Goal: Register for event/course

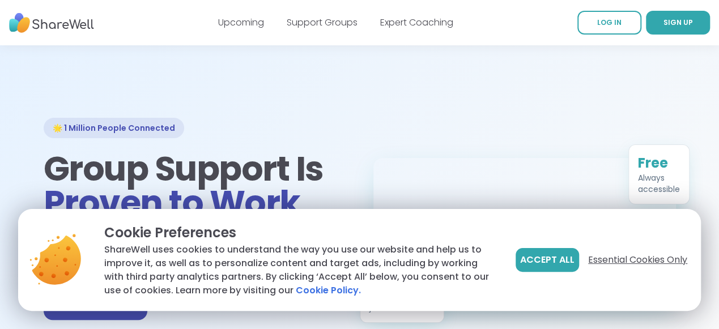
click at [610, 253] on span "Essential Cookies Only" at bounding box center [637, 260] width 99 height 14
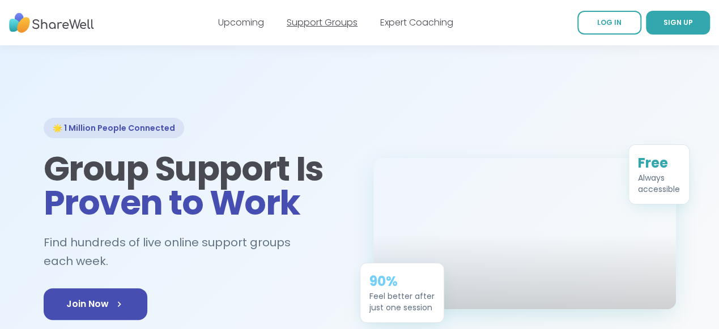
click at [321, 27] on link "Support Groups" at bounding box center [322, 22] width 71 height 13
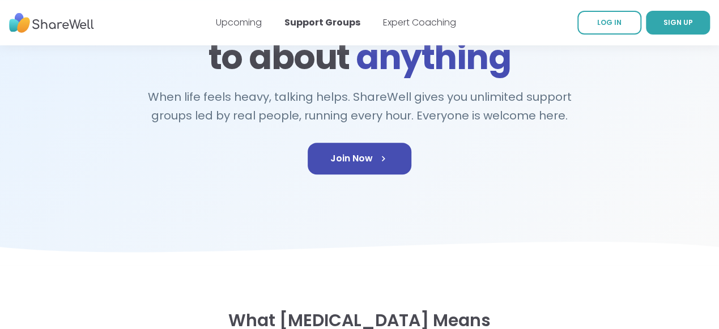
scroll to position [150, 0]
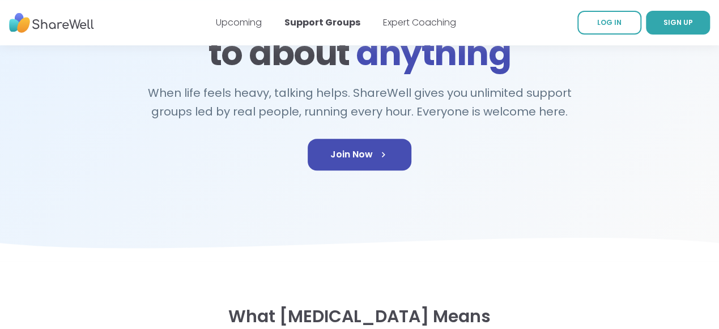
click at [431, 189] on div "🌟 Your healing journey starts [DATE] Someone you can talk to about anything Whe…" at bounding box center [360, 78] width 633 height 220
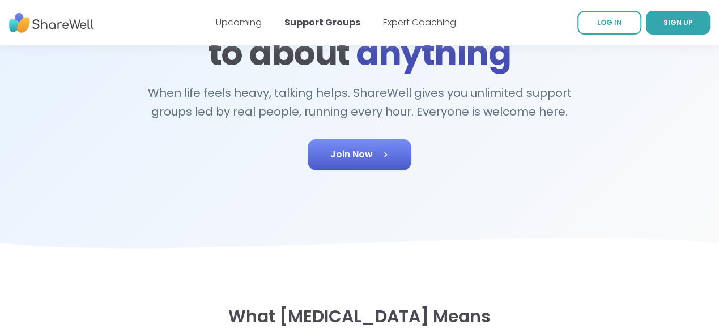
click at [399, 171] on link "Join Now" at bounding box center [360, 155] width 104 height 32
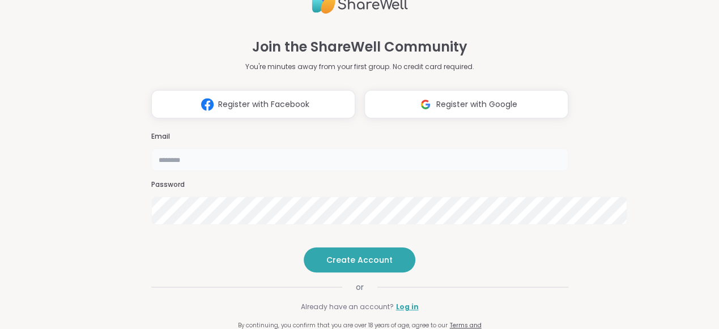
click at [263, 148] on input "email" at bounding box center [359, 159] width 417 height 23
click at [0, 0] on div at bounding box center [0, 0] width 0 height 0
type input "**********"
click at [359, 273] on button "Create Account" at bounding box center [360, 260] width 112 height 25
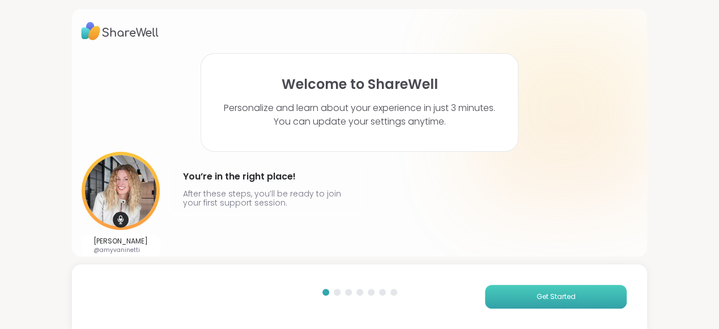
click at [565, 292] on span "Get Started" at bounding box center [556, 297] width 39 height 10
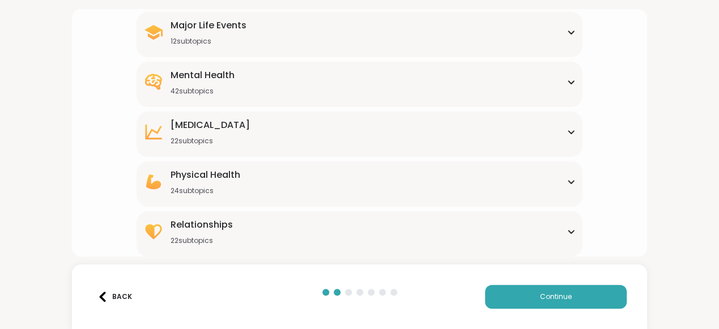
scroll to position [321, 0]
click at [568, 218] on div "Relationships 22 subtopics" at bounding box center [359, 231] width 432 height 27
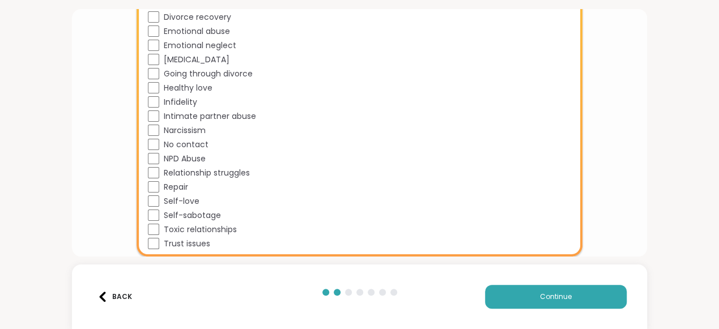
scroll to position [708, 0]
click at [558, 285] on button "Continue" at bounding box center [556, 297] width 142 height 24
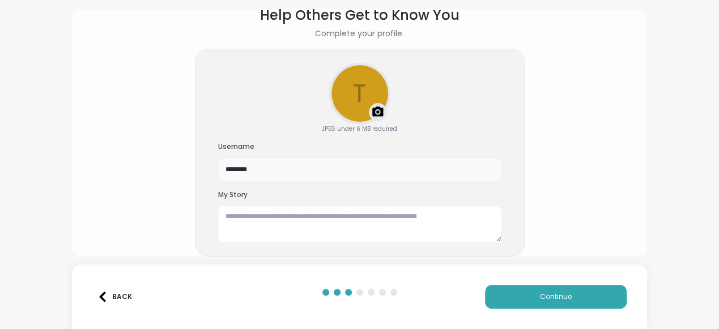
drag, startPoint x: 308, startPoint y: 133, endPoint x: 103, endPoint y: 130, distance: 205.8
click at [218, 159] on input "********" at bounding box center [359, 170] width 283 height 23
type input "*********"
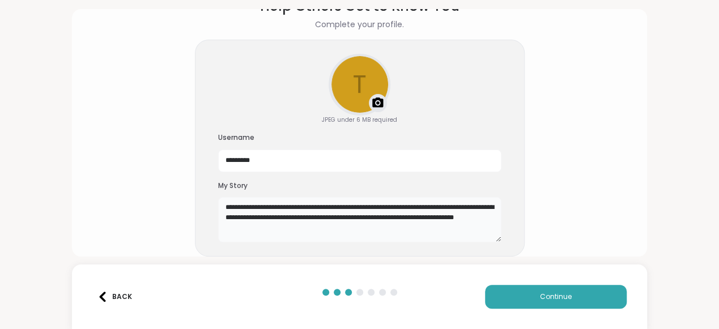
scroll to position [12, 0]
type textarea "**********"
click at [547, 301] on button "Continue" at bounding box center [556, 297] width 142 height 24
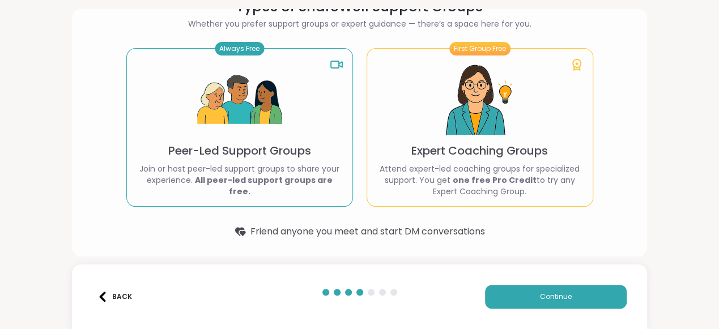
click at [247, 96] on img at bounding box center [239, 100] width 85 height 85
click at [563, 292] on span "Continue" at bounding box center [556, 297] width 32 height 10
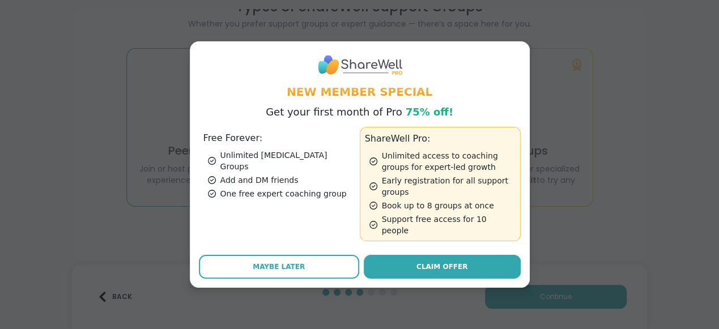
scroll to position [50, 0]
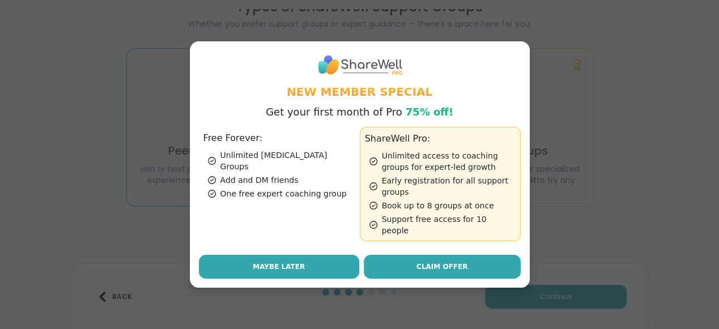
click at [258, 271] on span "Maybe Later" at bounding box center [279, 267] width 52 height 10
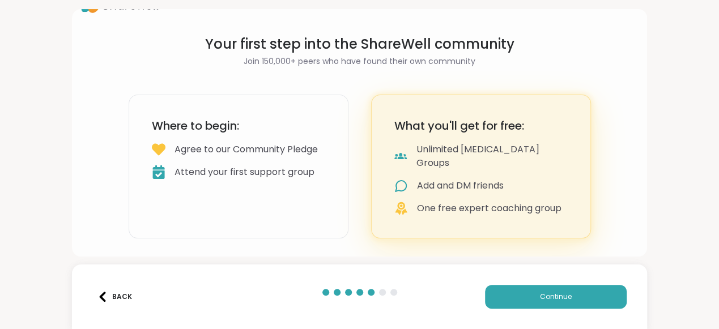
scroll to position [126, 0]
click at [610, 297] on button "Continue" at bounding box center [556, 297] width 142 height 24
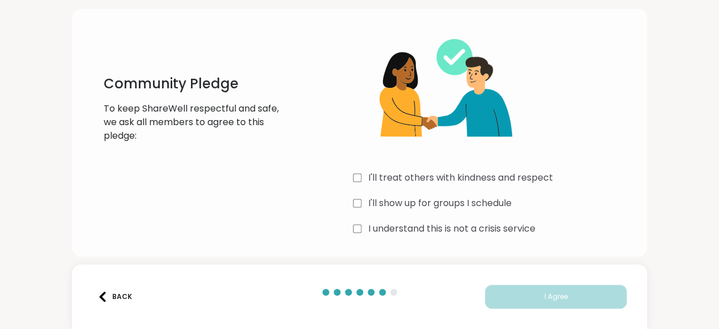
scroll to position [91, 0]
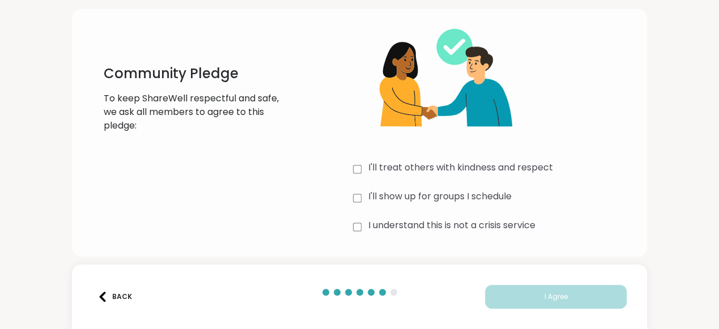
click at [443, 161] on label "I'll treat others with kindness and respect" at bounding box center [460, 169] width 185 height 17
click at [434, 190] on label "I'll show up for groups I schedule" at bounding box center [439, 198] width 143 height 17
click at [426, 219] on label "I understand this is not a crisis service" at bounding box center [451, 227] width 167 height 17
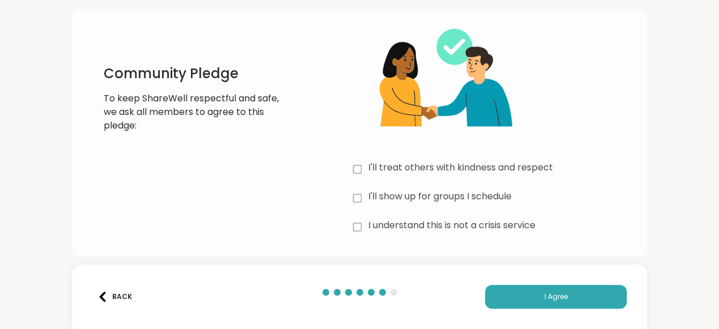
click at [565, 285] on button "I Agree" at bounding box center [556, 297] width 142 height 24
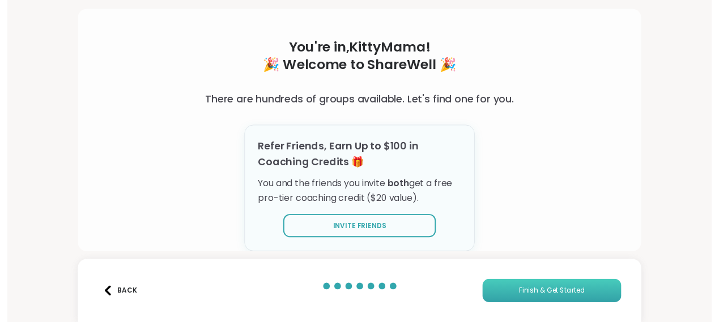
scroll to position [115, 0]
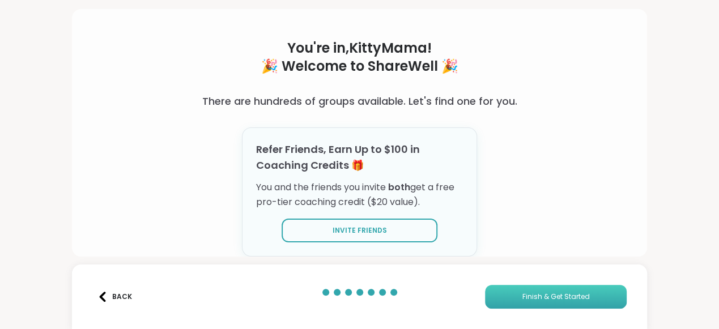
click at [536, 292] on span "Finish & Get Started" at bounding box center [556, 297] width 67 height 10
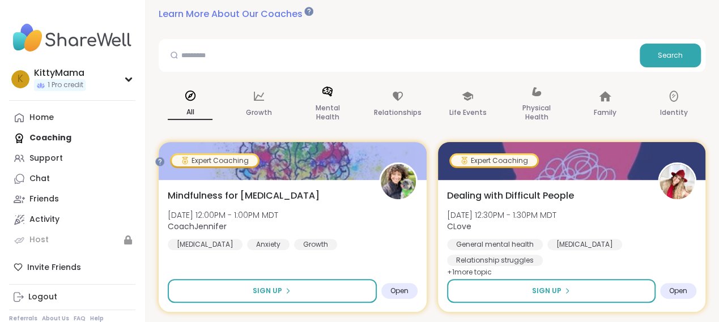
scroll to position [75, 0]
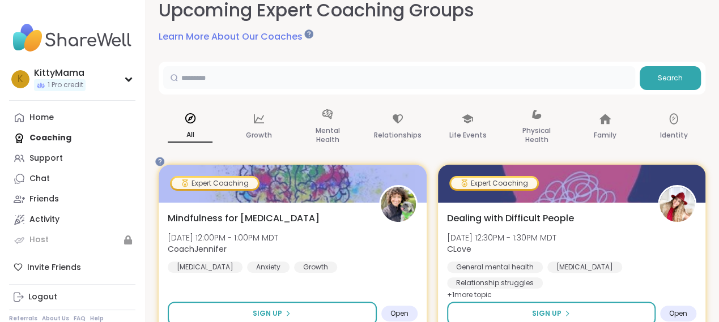
click at [356, 89] on input "text" at bounding box center [399, 77] width 472 height 23
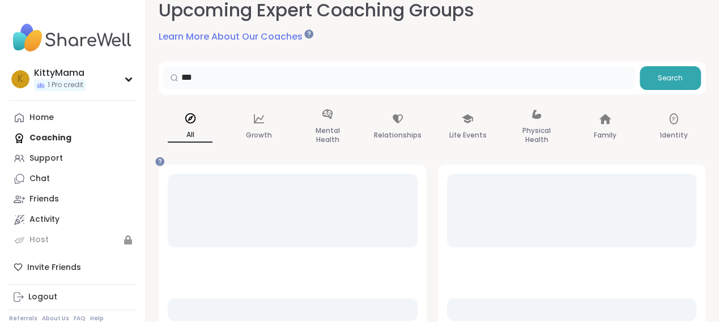
scroll to position [60, 0]
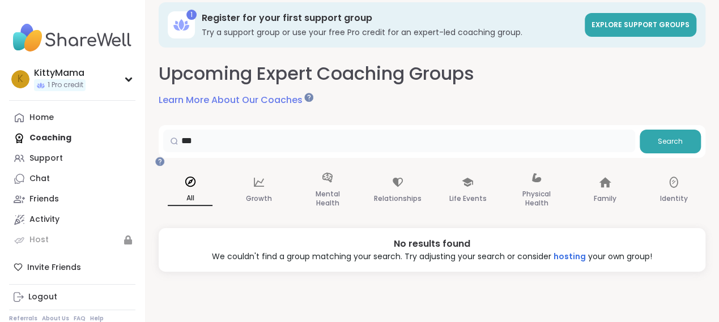
click at [233, 138] on input "***" at bounding box center [399, 141] width 472 height 23
click at [422, 201] on p "Relationships" at bounding box center [398, 199] width 48 height 14
drag, startPoint x: 259, startPoint y: 141, endPoint x: 62, endPoint y: 128, distance: 197.6
click at [163, 130] on input "***" at bounding box center [399, 141] width 472 height 23
type input "*"
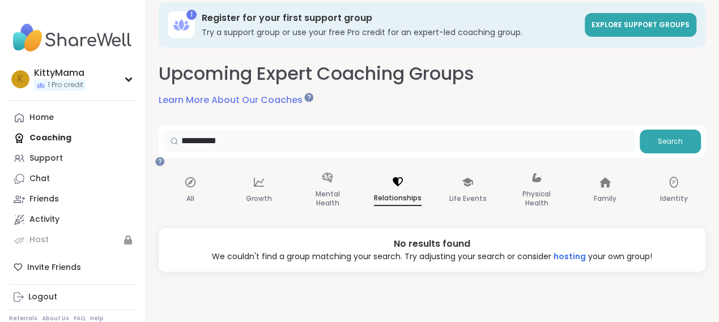
type input "**********"
click at [195, 188] on icon at bounding box center [190, 182] width 10 height 10
drag, startPoint x: 313, startPoint y: 138, endPoint x: 36, endPoint y: 142, distance: 276.6
click at [163, 142] on input "**********" at bounding box center [399, 141] width 472 height 23
click at [431, 181] on div "Relationships" at bounding box center [398, 191] width 66 height 57
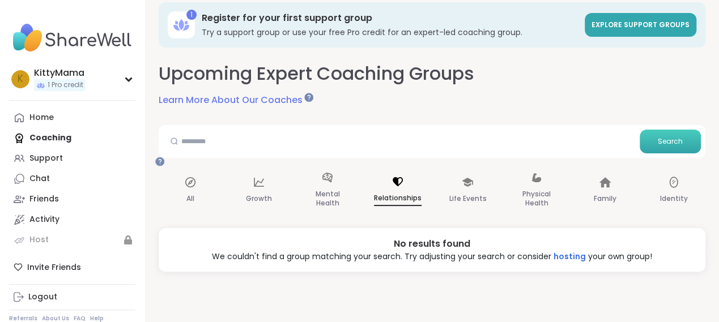
click at [683, 137] on span "Search" at bounding box center [670, 142] width 25 height 10
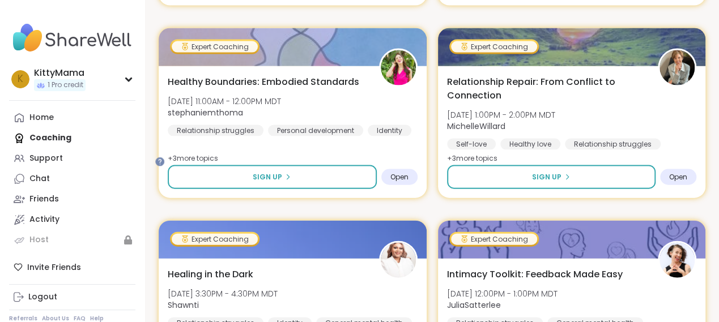
scroll to position [1182, 0]
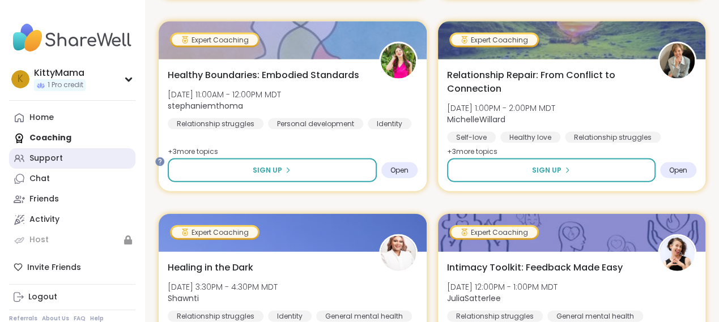
click at [54, 164] on div "Support" at bounding box center [45, 158] width 33 height 11
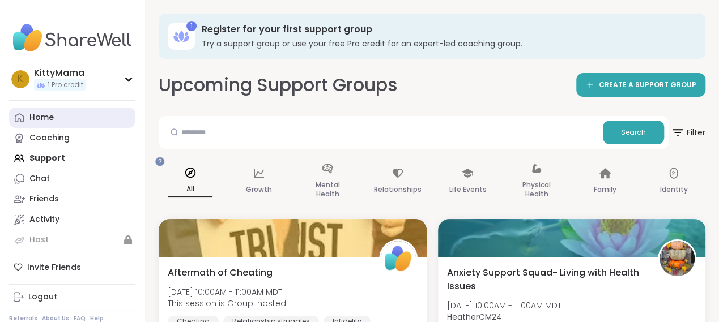
click at [54, 124] on div "Home" at bounding box center [41, 117] width 24 height 11
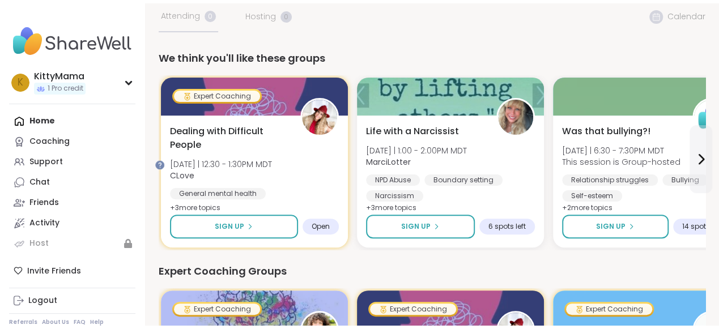
scroll to position [75, 36]
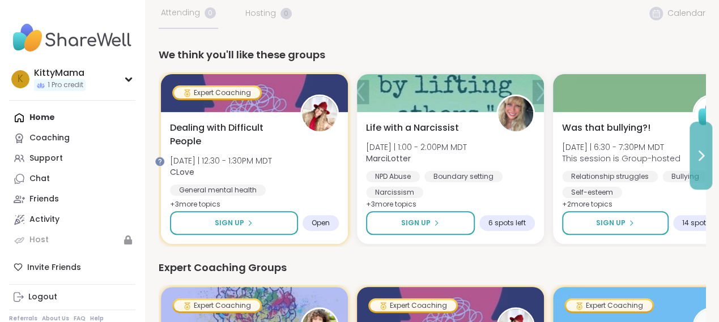
click at [695, 163] on icon at bounding box center [701, 156] width 14 height 14
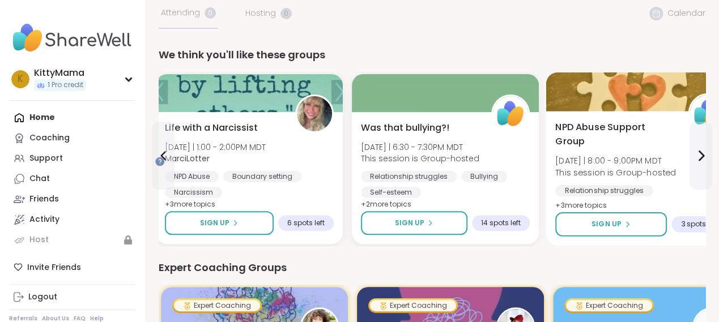
click at [637, 148] on span "NPD Abuse Support Group" at bounding box center [615, 135] width 120 height 28
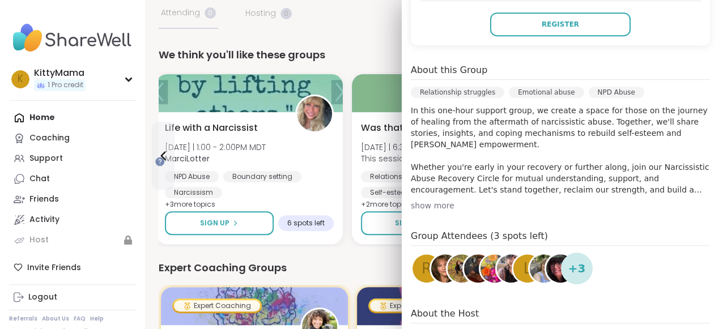
scroll to position [181, 0]
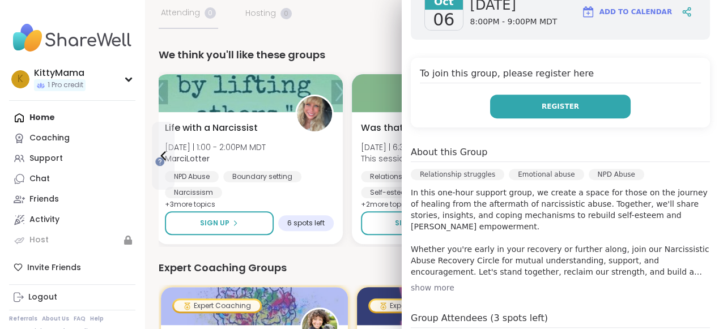
click at [525, 118] on button "Register" at bounding box center [560, 107] width 141 height 24
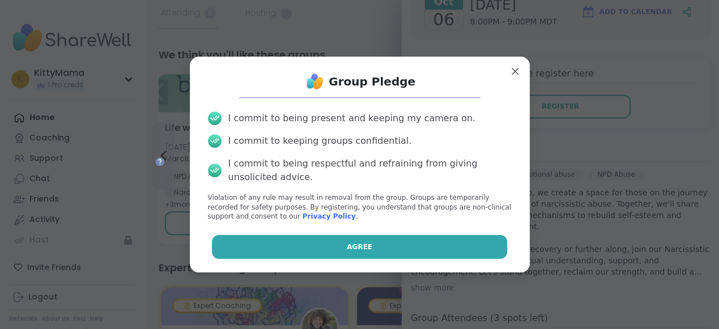
click at [366, 252] on span "Agree" at bounding box center [360, 247] width 26 height 10
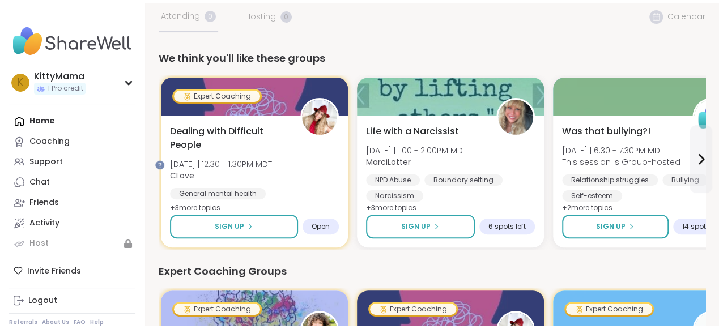
scroll to position [75, 36]
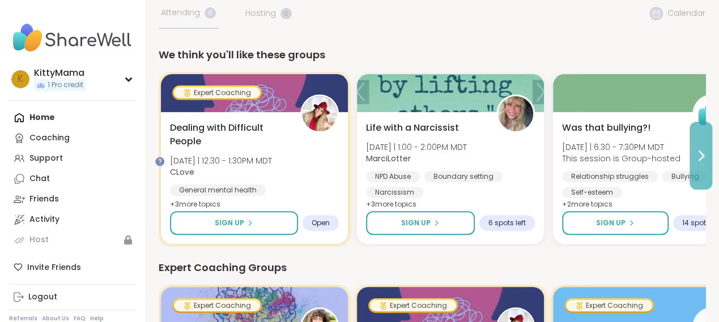
click at [703, 163] on icon at bounding box center [701, 156] width 14 height 14
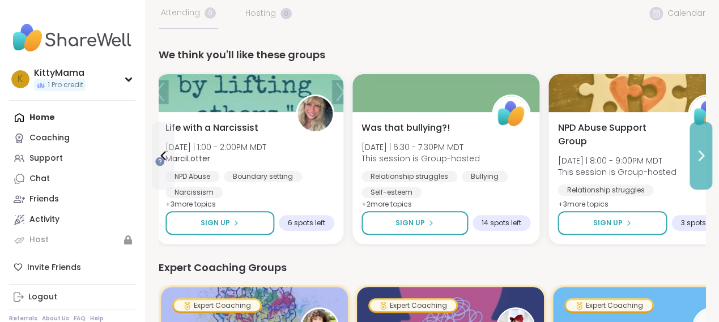
click at [703, 163] on icon at bounding box center [701, 156] width 14 height 14
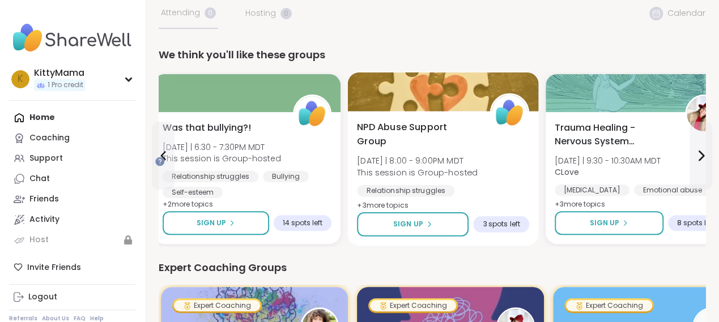
click at [495, 229] on span "3 spots left" at bounding box center [500, 224] width 37 height 9
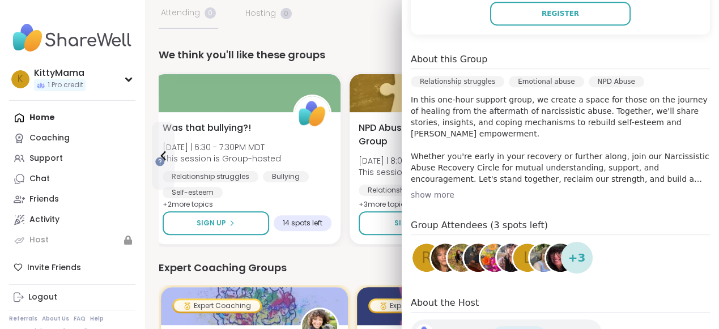
scroll to position [363, 0]
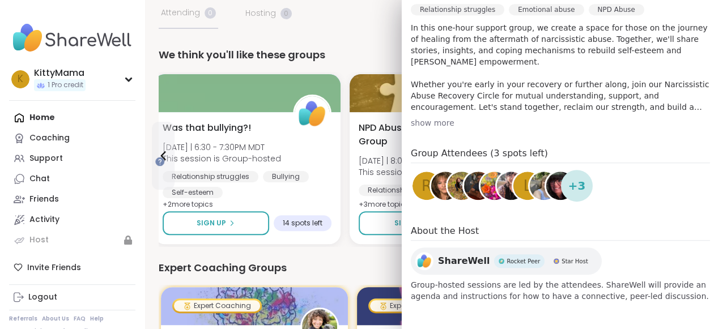
click at [440, 129] on div "show more" at bounding box center [560, 122] width 299 height 11
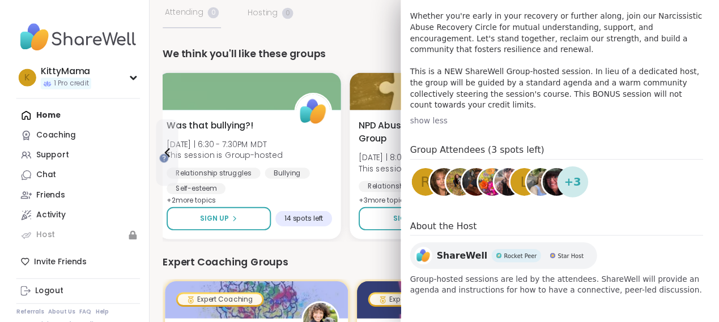
scroll to position [0, 0]
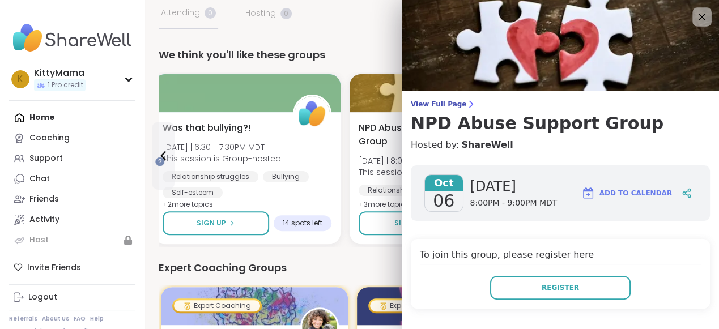
click at [695, 13] on icon at bounding box center [702, 17] width 14 height 14
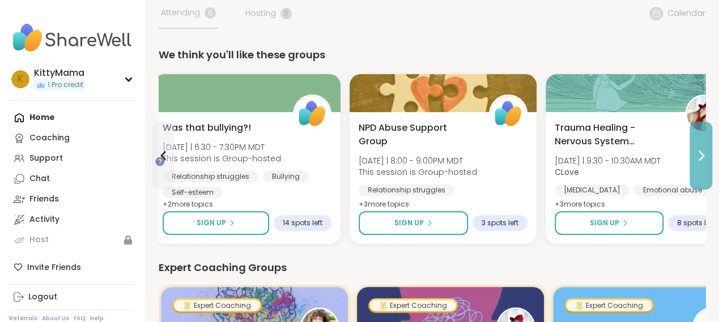
click at [706, 190] on button at bounding box center [701, 156] width 23 height 68
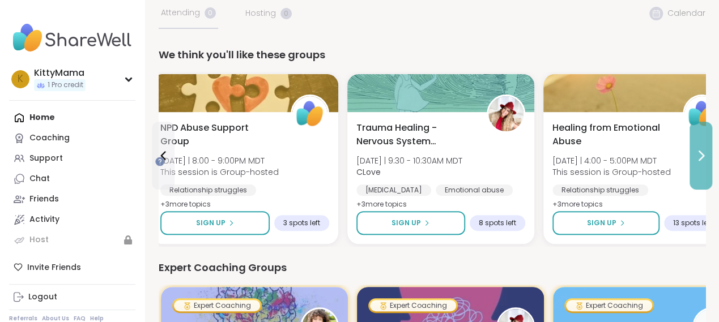
click at [706, 190] on button at bounding box center [701, 156] width 23 height 68
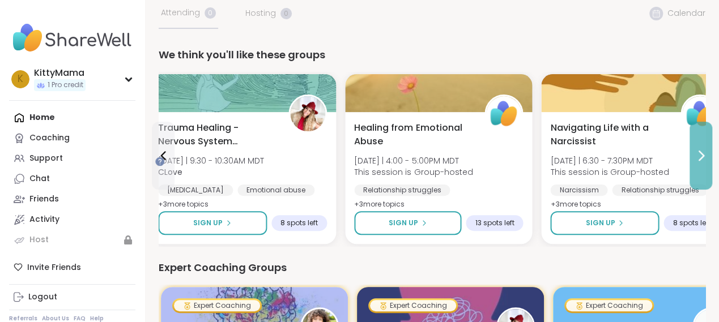
click at [706, 190] on button at bounding box center [701, 156] width 23 height 68
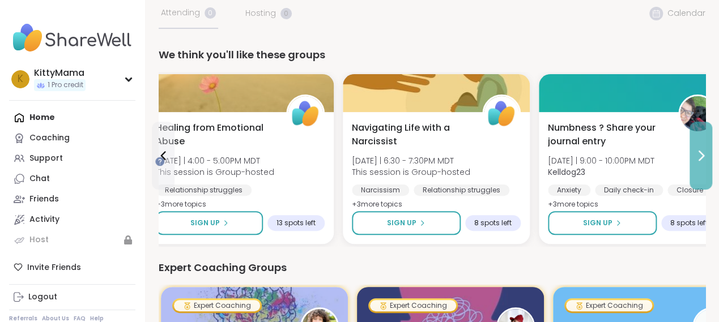
click at [707, 190] on button at bounding box center [701, 156] width 23 height 68
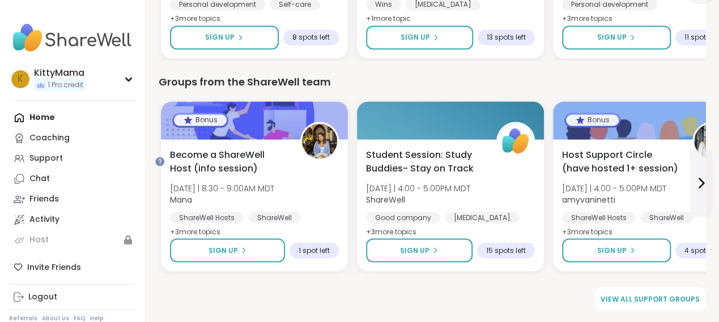
scroll to position [996, 36]
click at [665, 294] on span "View all support groups" at bounding box center [650, 299] width 99 height 10
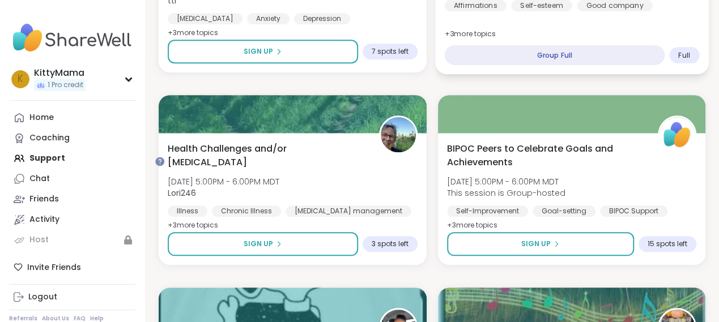
scroll to position [2768, 0]
